Goal: Transaction & Acquisition: Purchase product/service

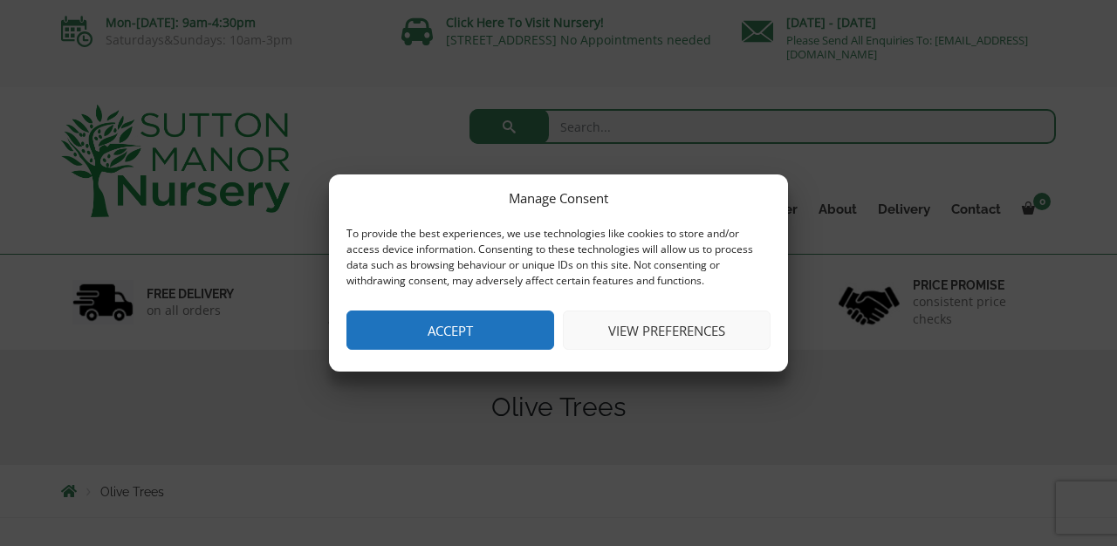
click at [625, 330] on button "View preferences" at bounding box center [667, 330] width 208 height 39
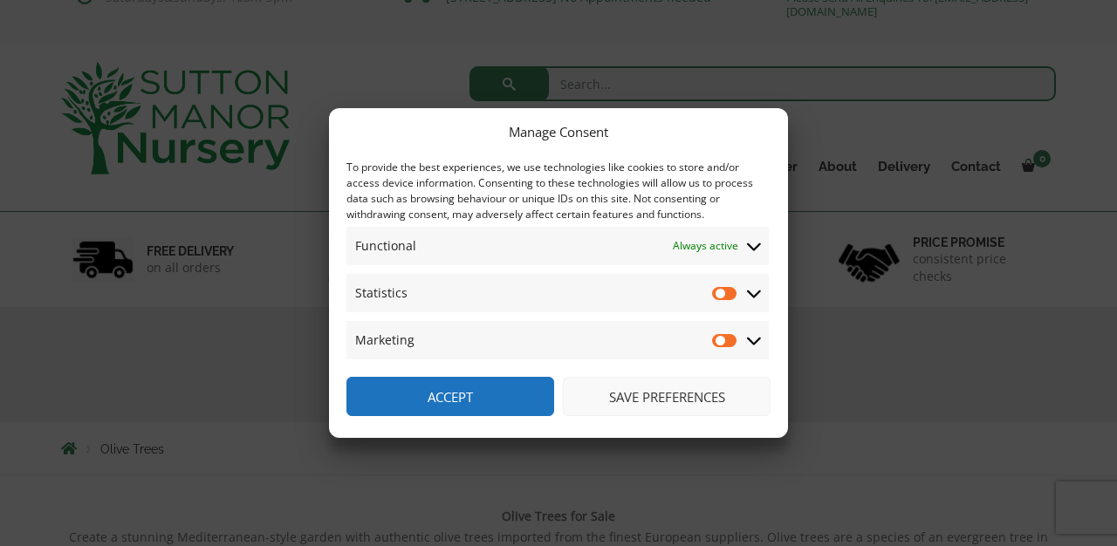
scroll to position [42, 0]
click at [727, 295] on input "Statistics" at bounding box center [725, 292] width 26 height 17
click at [718, 295] on input "Statistics" at bounding box center [725, 292] width 26 height 17
checkbox input "false"
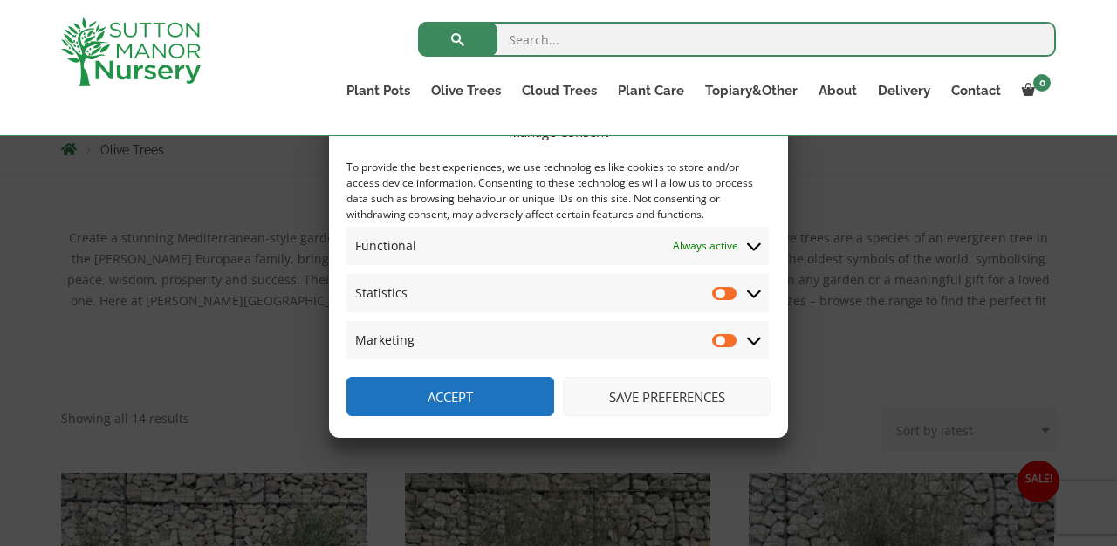
scroll to position [311, 0]
click at [651, 392] on button "Save preferences" at bounding box center [667, 396] width 208 height 39
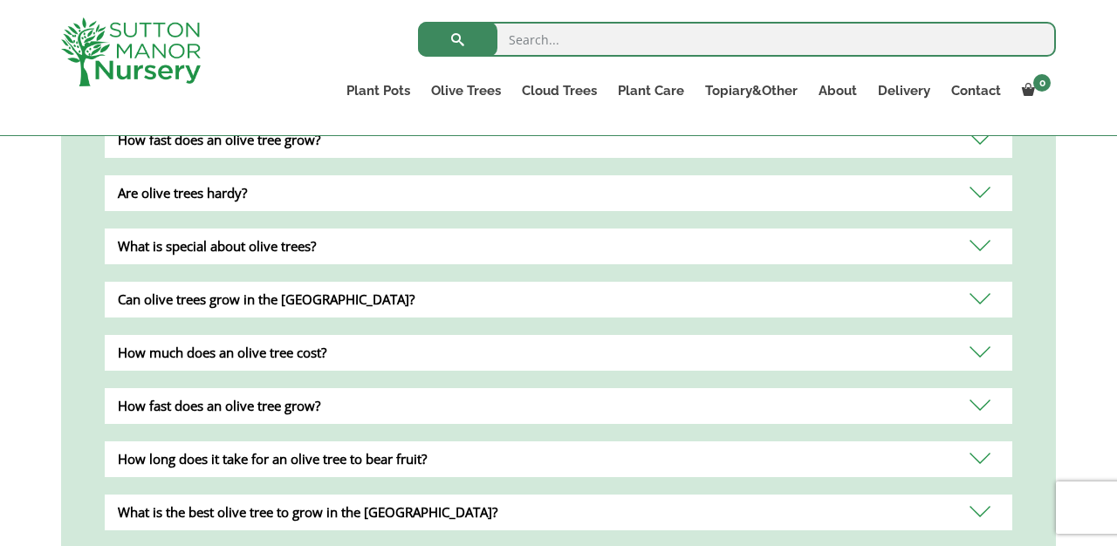
scroll to position [2108, 0]
click at [974, 176] on div "Are olive trees hardy?" at bounding box center [558, 194] width 907 height 36
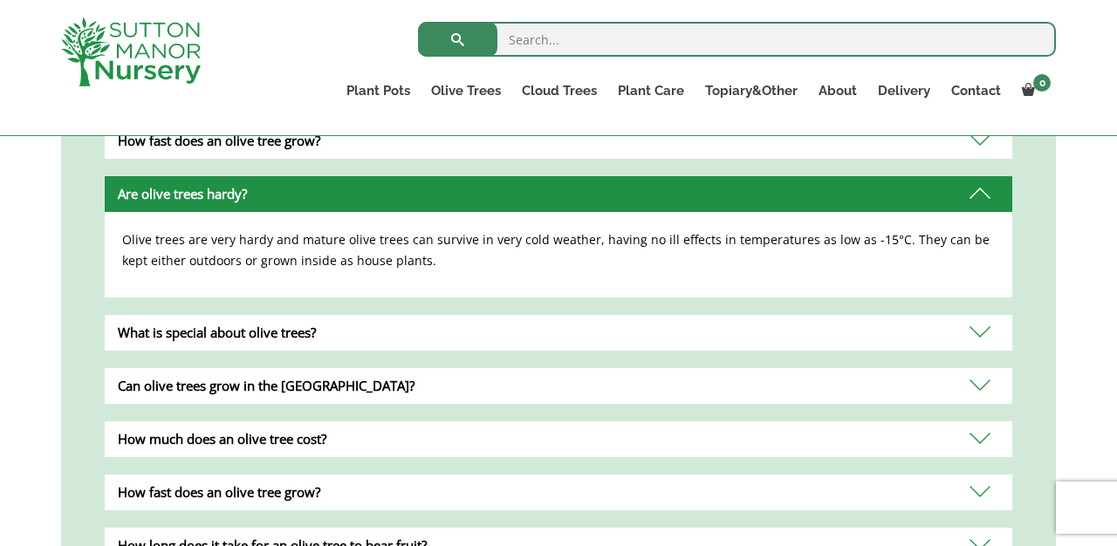
click at [980, 315] on div "What is special about olive trees?" at bounding box center [558, 333] width 907 height 36
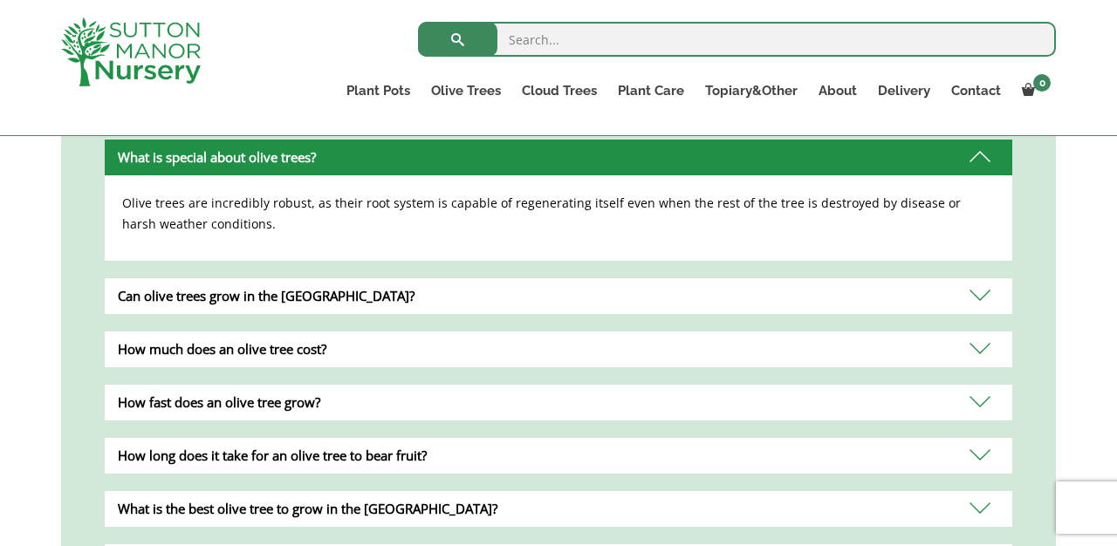
scroll to position [2199, 0]
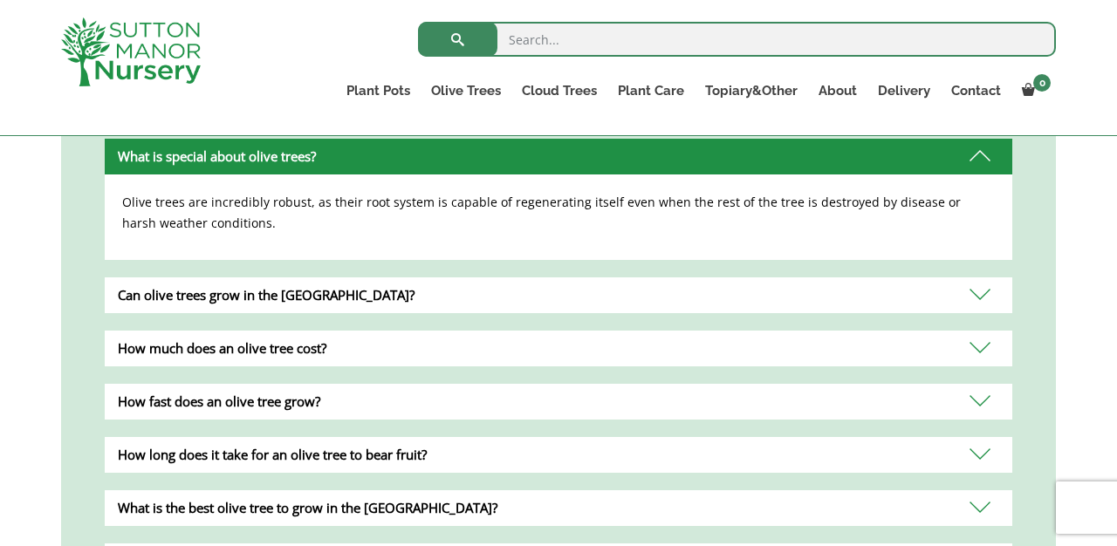
click at [981, 277] on div "Can olive trees grow in the UK?" at bounding box center [558, 295] width 907 height 36
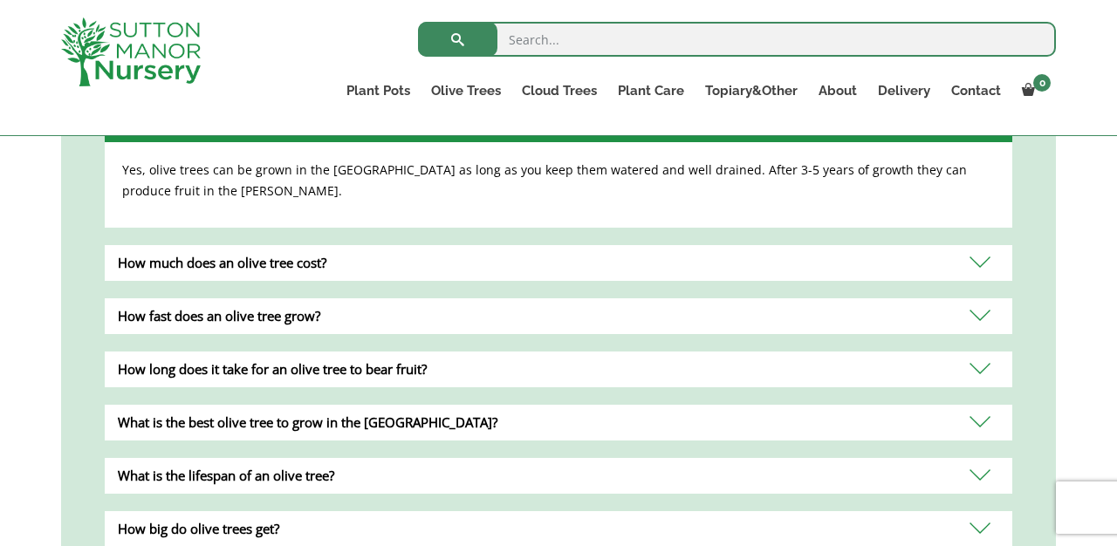
scroll to position [2290, 0]
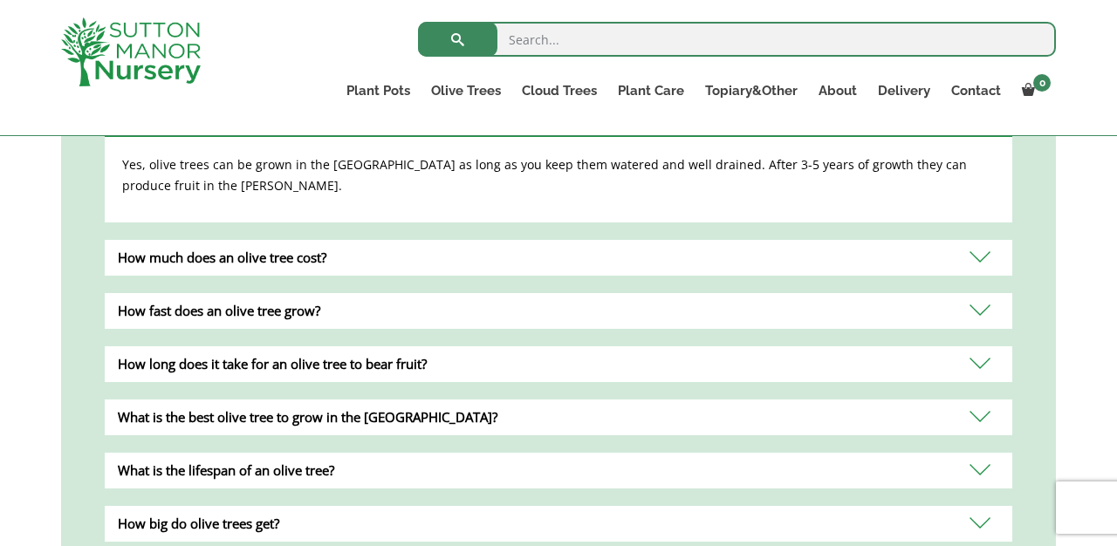
click at [978, 245] on div "How much does an olive tree cost?" at bounding box center [558, 258] width 907 height 36
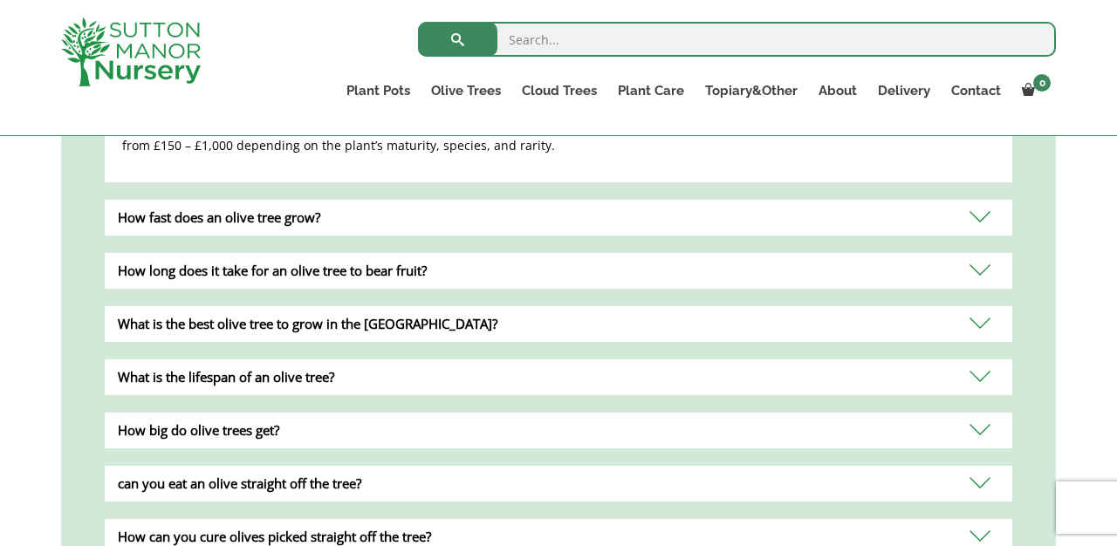
scroll to position [2387, 0]
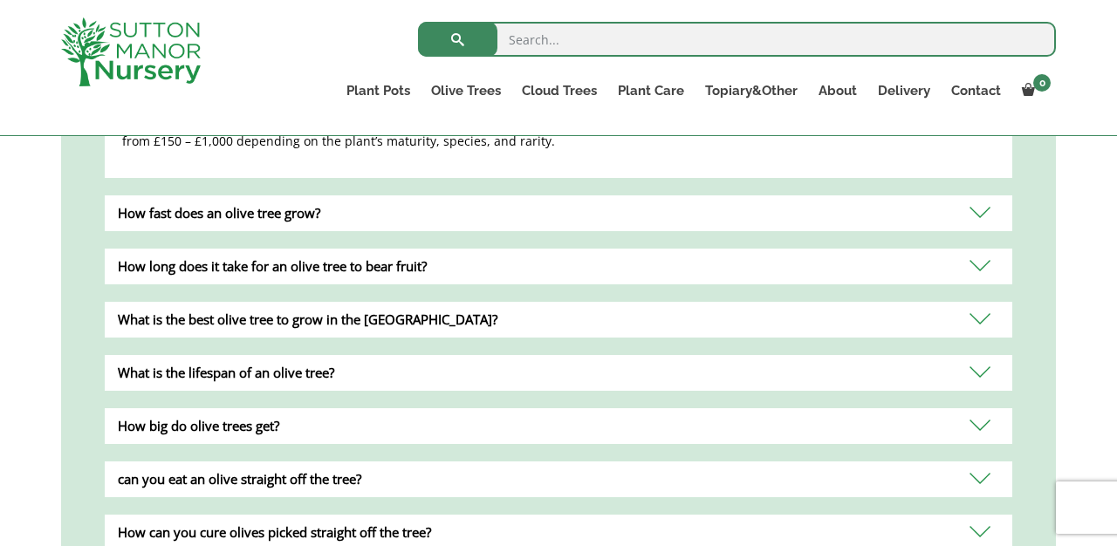
click at [980, 196] on div "How fast does an olive tree grow?" at bounding box center [558, 213] width 907 height 36
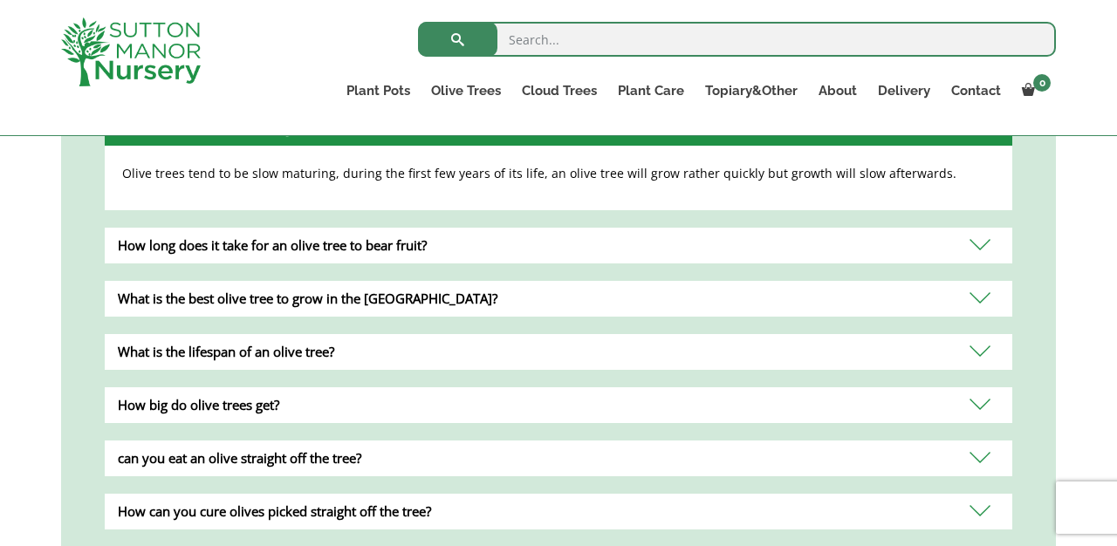
click at [979, 228] on div "How long does it take for an olive tree to bear fruit?" at bounding box center [558, 246] width 907 height 36
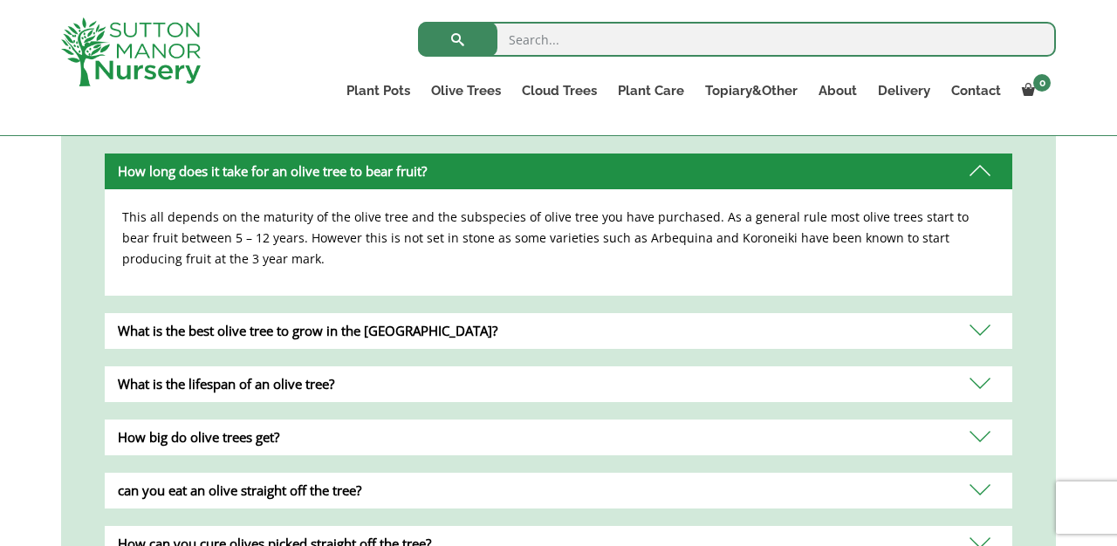
scroll to position [2395, 0]
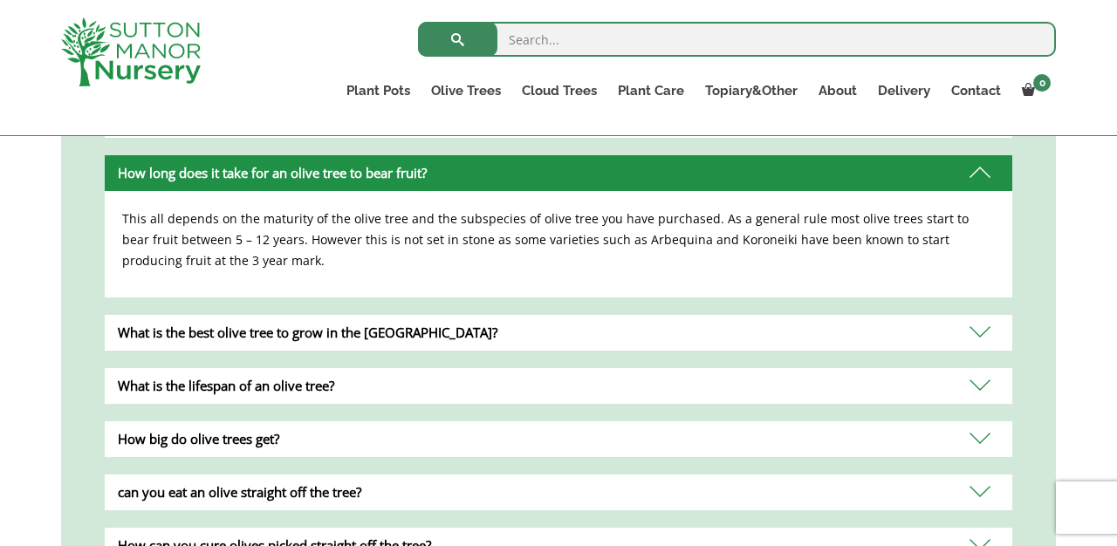
click at [981, 315] on div "What is the best olive tree to grow in the UK?" at bounding box center [558, 333] width 907 height 36
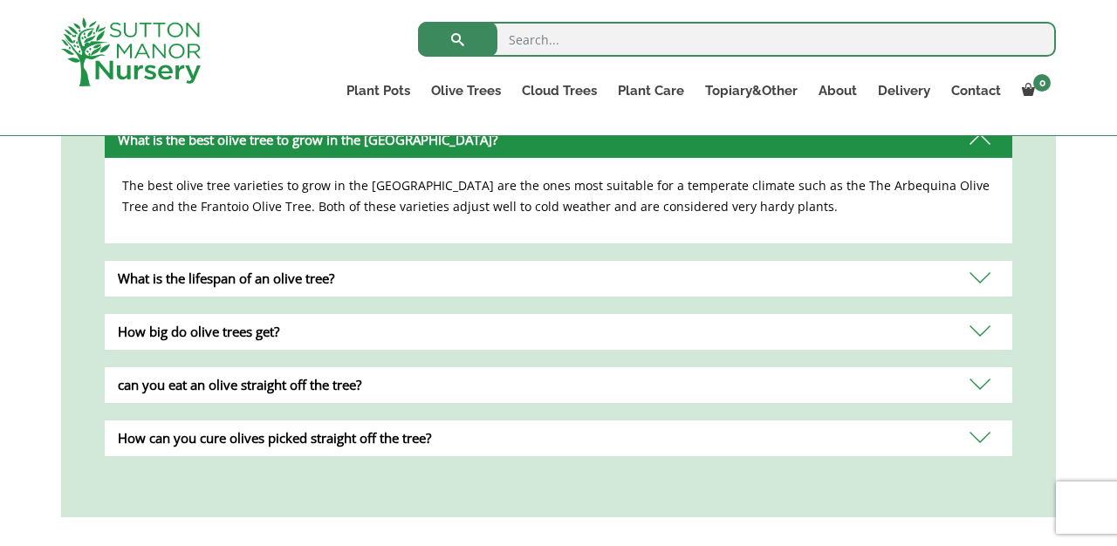
scroll to position [2491, 0]
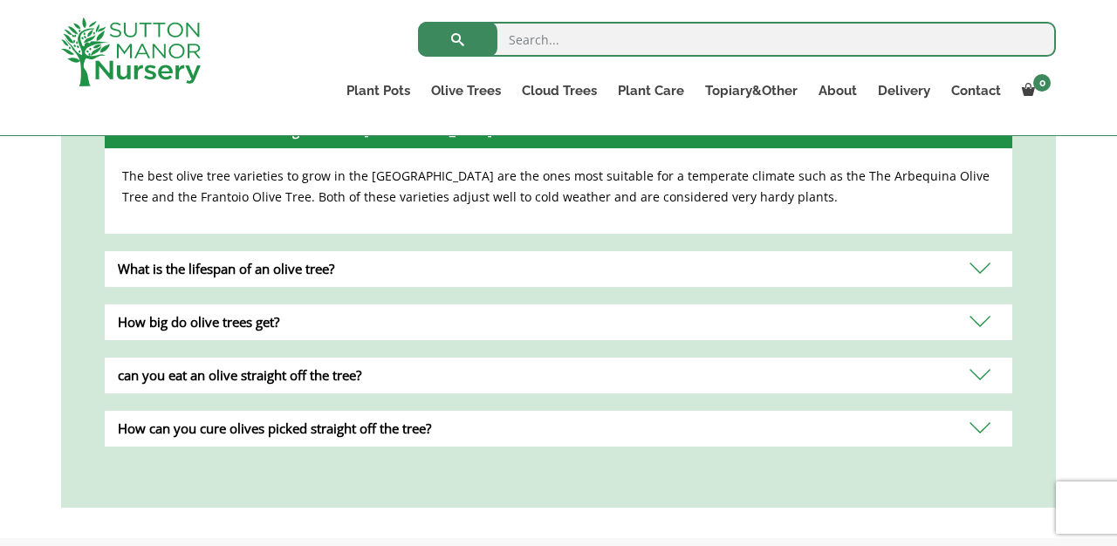
click at [968, 256] on div "What is the lifespan of an olive tree?" at bounding box center [558, 269] width 907 height 36
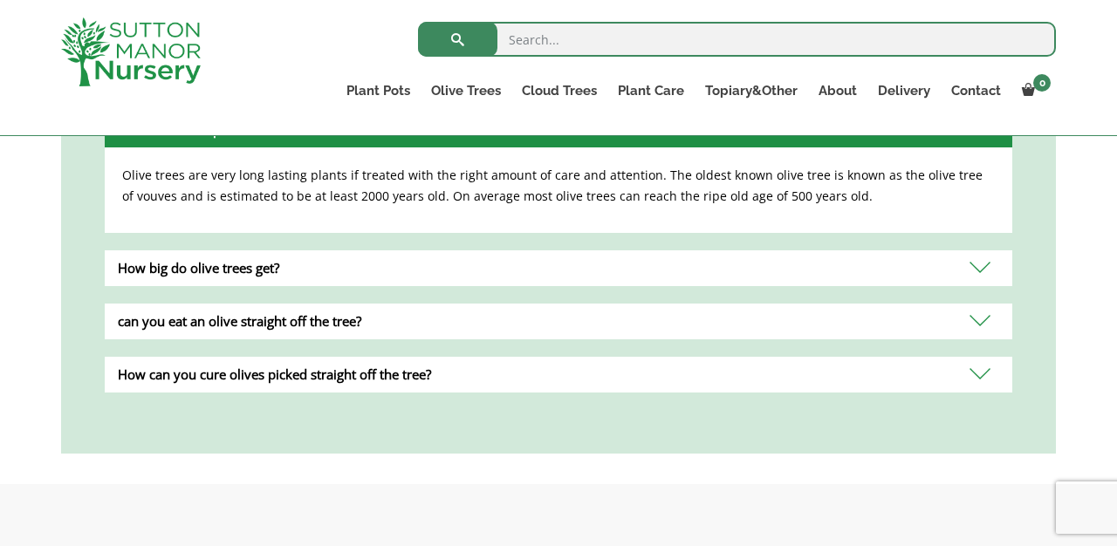
scroll to position [2546, 0]
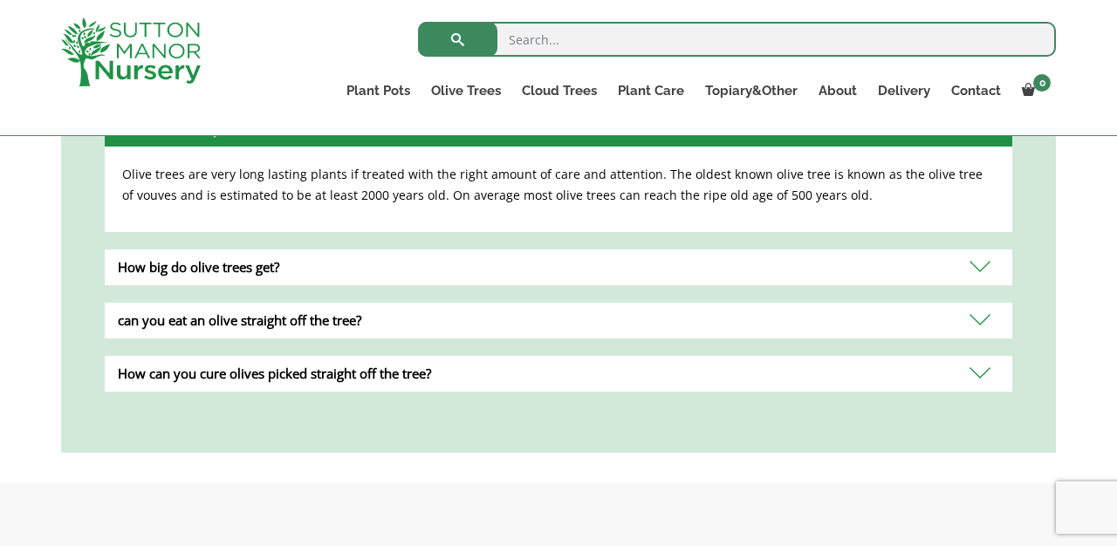
click at [984, 249] on div "How big do olive trees get?" at bounding box center [558, 267] width 907 height 36
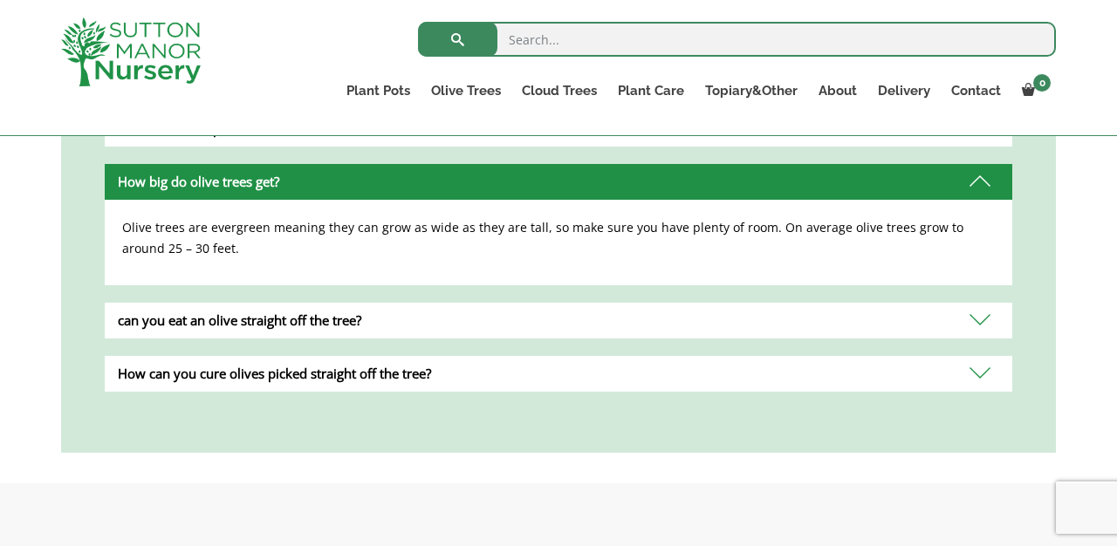
click at [982, 303] on div "can you eat an olive straight off the tree?" at bounding box center [558, 321] width 907 height 36
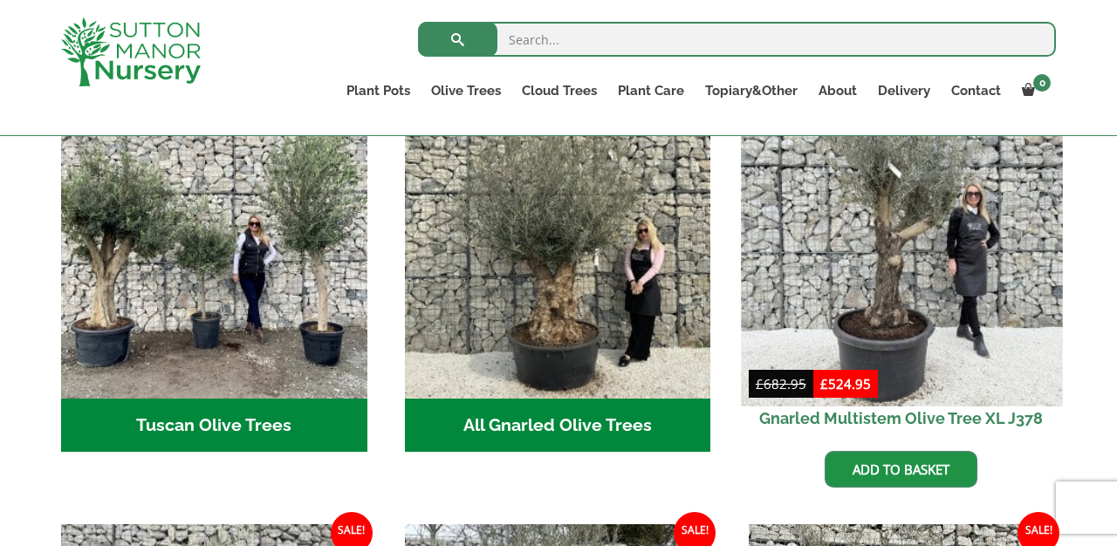
scroll to position [661, 0]
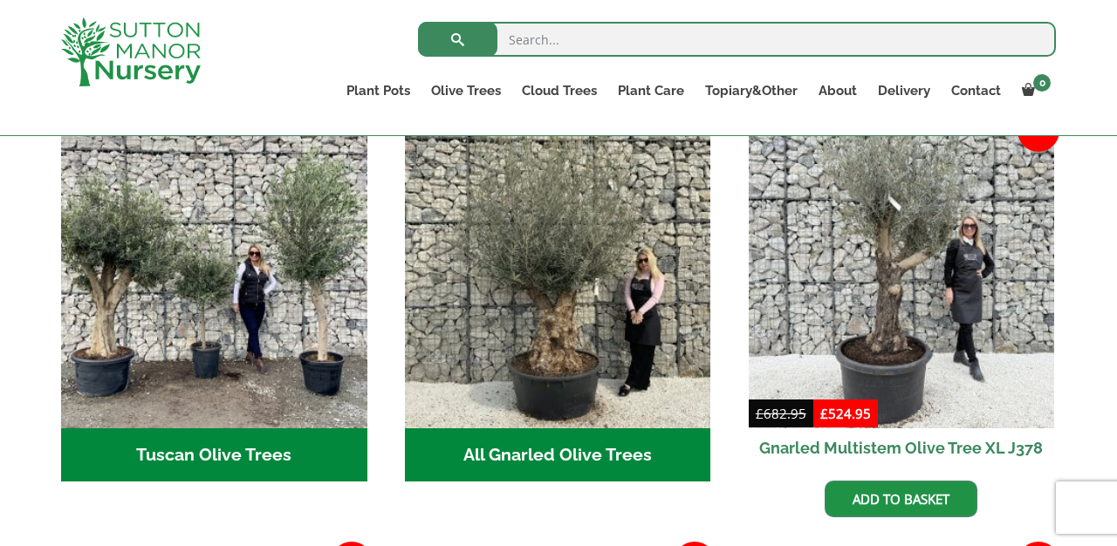
click at [285, 428] on h2 "Tuscan Olive Trees (7)" at bounding box center [214, 455] width 306 height 54
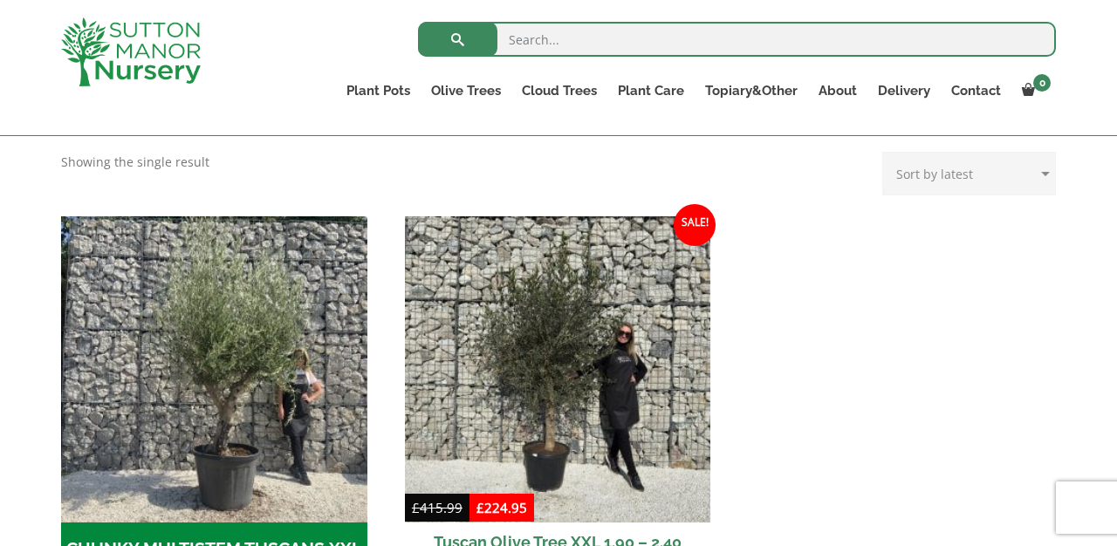
scroll to position [493, 0]
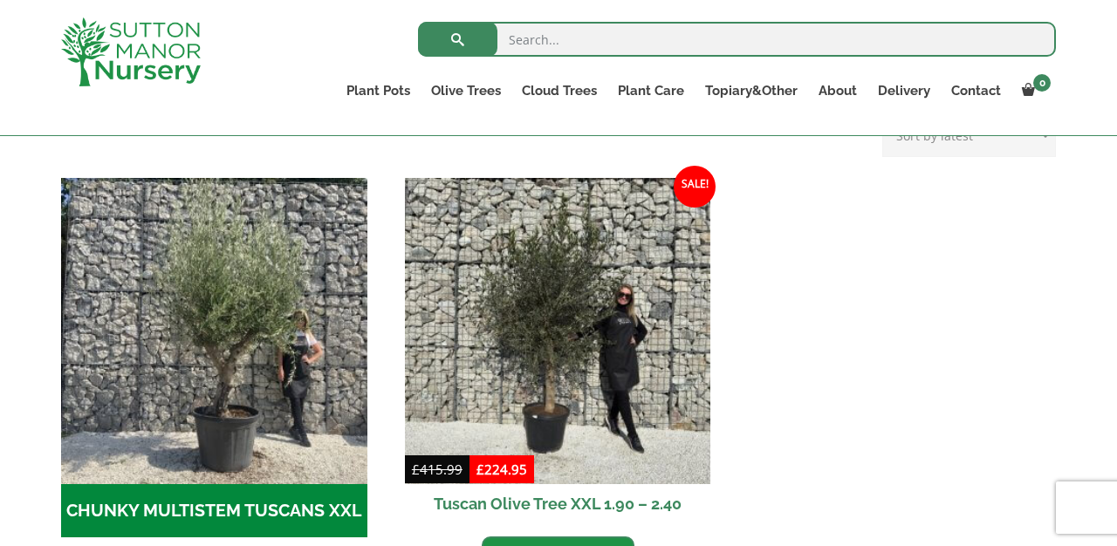
click at [285, 423] on img "Visit product category CHUNKY MULTISTEM TUSCANS XXL" at bounding box center [214, 331] width 306 height 306
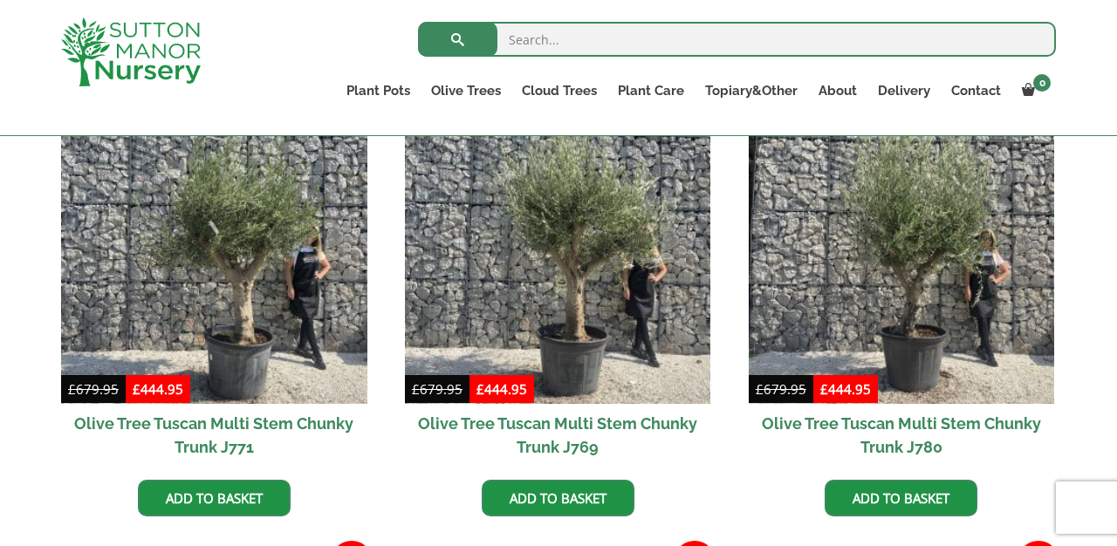
scroll to position [468, 0]
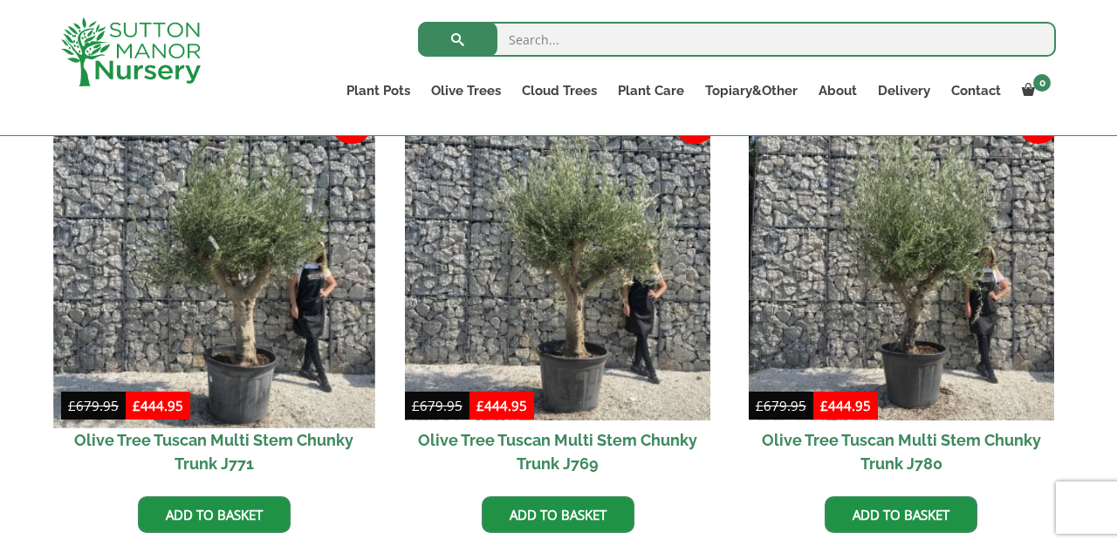
click at [283, 372] on img at bounding box center [213, 266] width 321 height 321
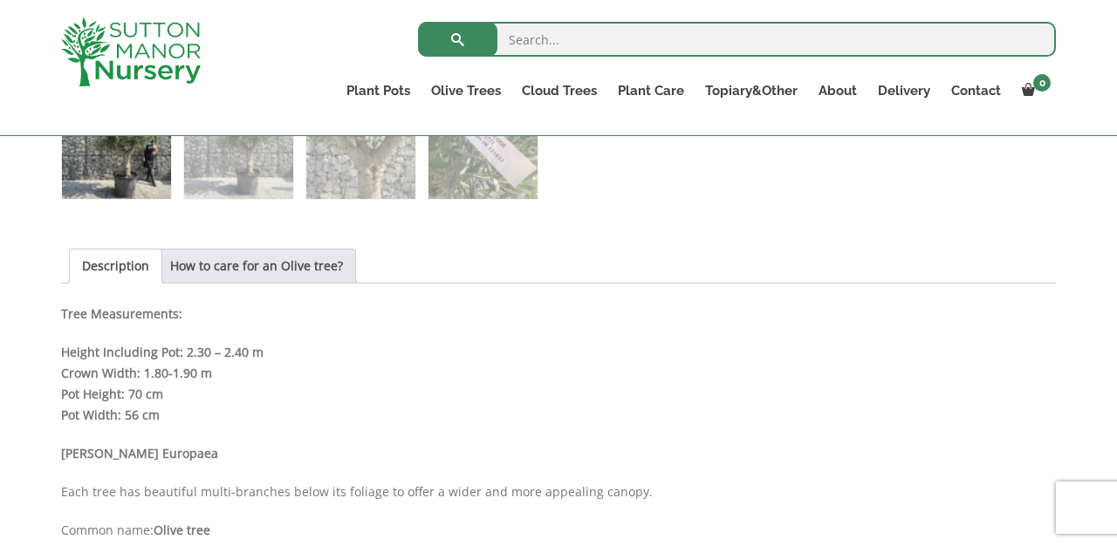
scroll to position [815, 0]
click at [343, 276] on link "How to care for an Olive tree?" at bounding box center [256, 266] width 173 height 33
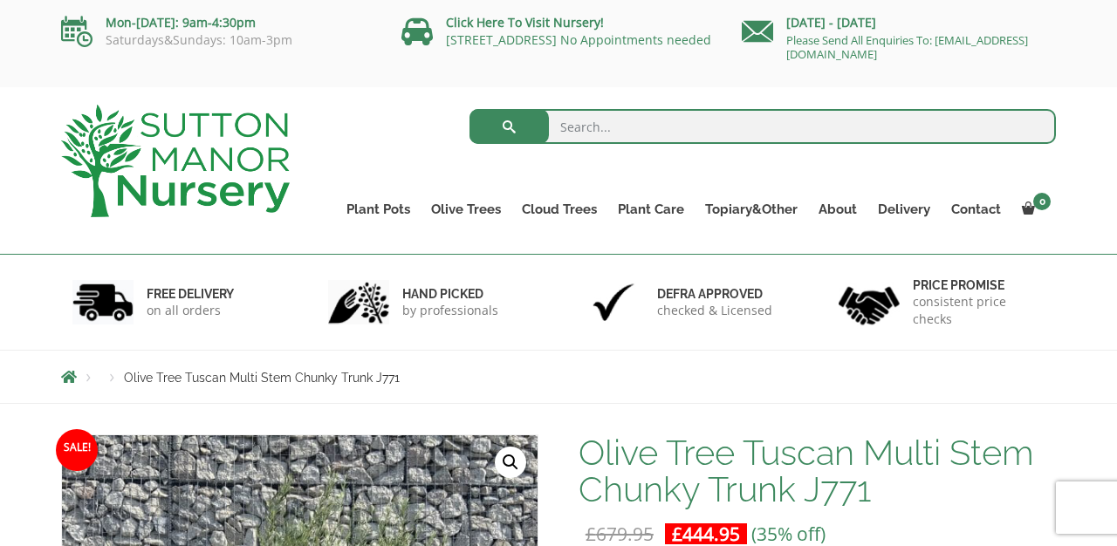
scroll to position [0, 0]
